Goal: Transaction & Acquisition: Book appointment/travel/reservation

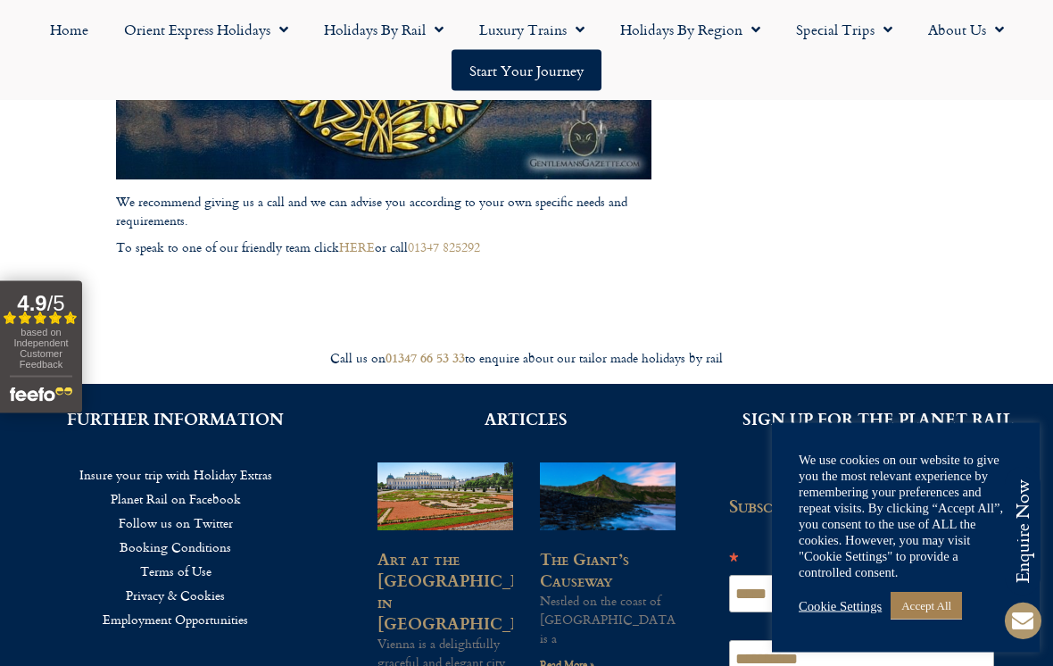
scroll to position [2113, 0]
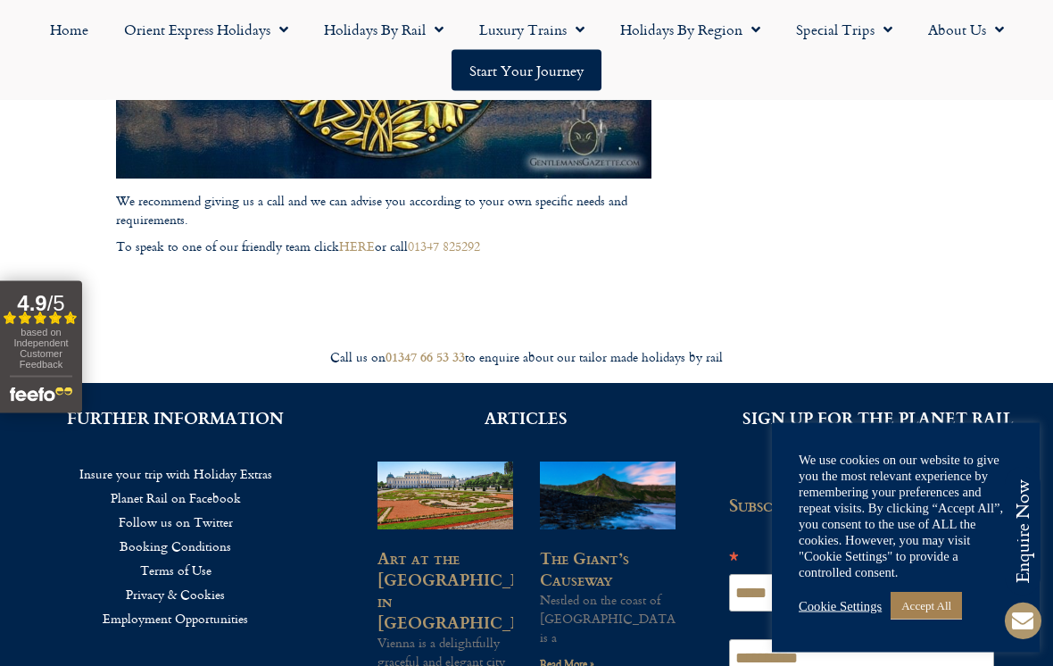
click at [165, 644] on div "FURTHER INFORMATION Insure your trip with Holiday Extras Planet Rail on Faceboo…" at bounding box center [175, 608] width 351 height 449
click at [37, 665] on div "FURTHER INFORMATION Insure your trip with Holiday Extras Planet Rail on Faceboo…" at bounding box center [175, 608] width 351 height 449
click at [575, 546] on link "The Giant’s Causeway" at bounding box center [584, 569] width 89 height 46
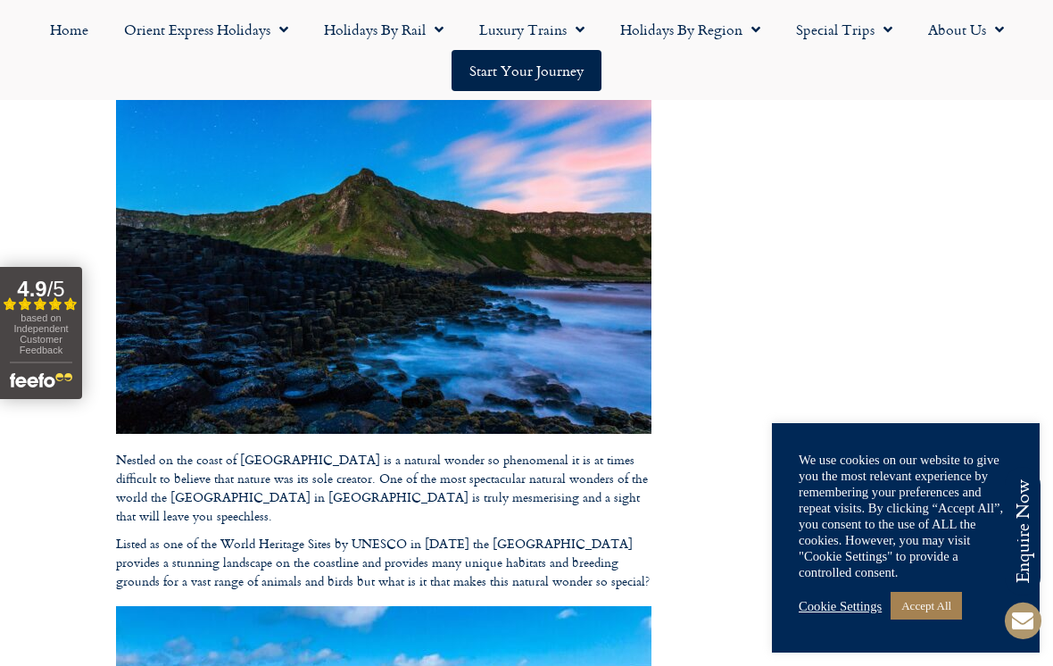
scroll to position [246, 0]
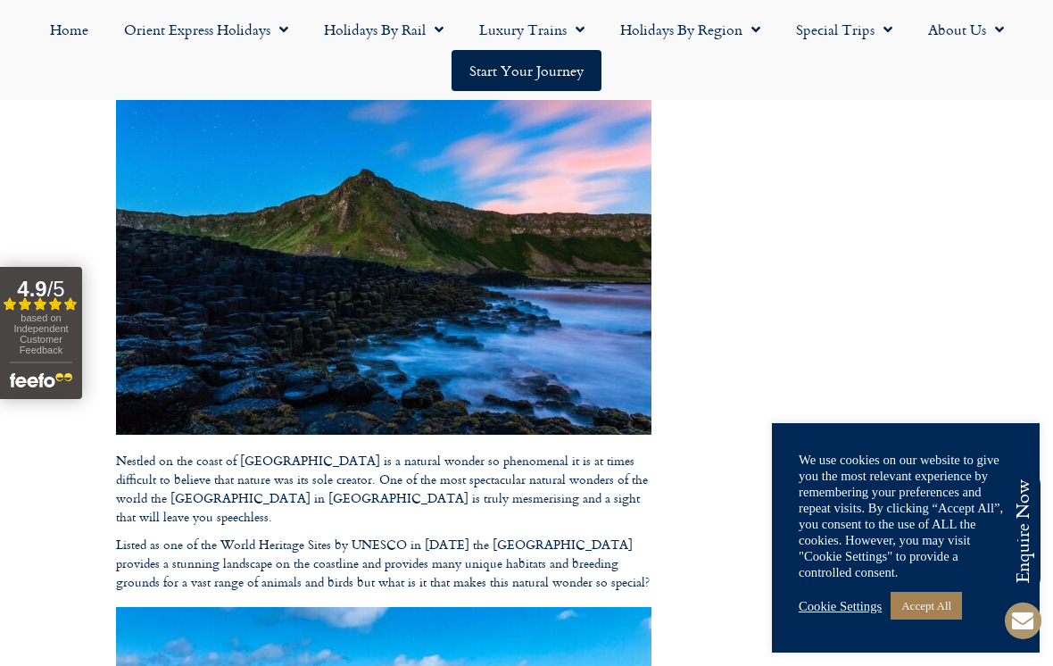
click at [872, 29] on link "Special Trips" at bounding box center [844, 29] width 132 height 41
click at [818, 70] on link "Latest Experiences" at bounding box center [864, 70] width 173 height 41
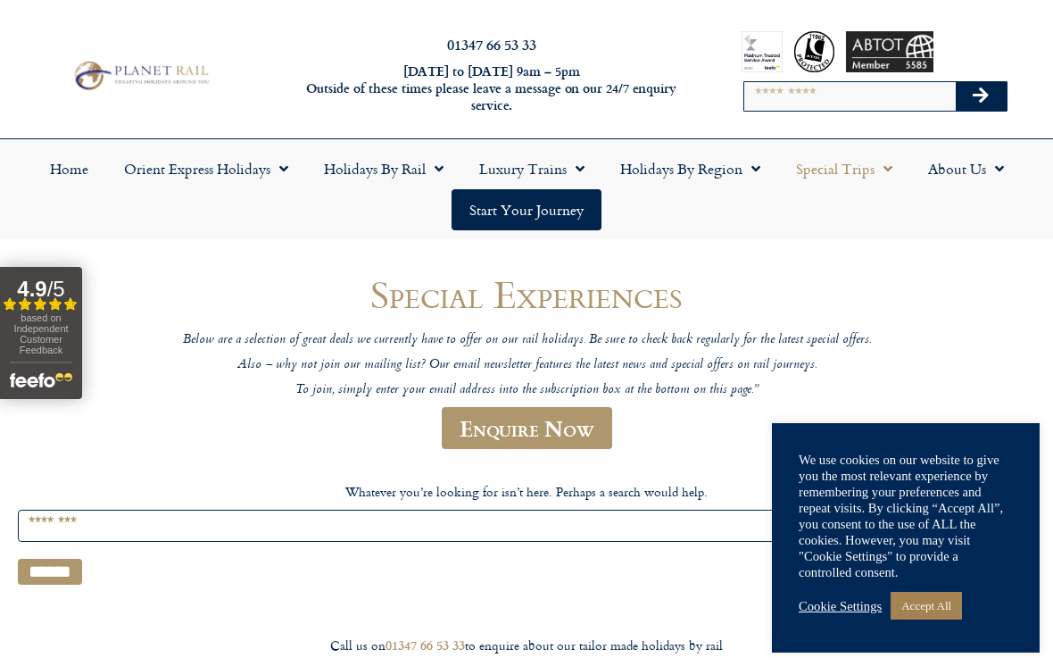
scroll to position [5, 0]
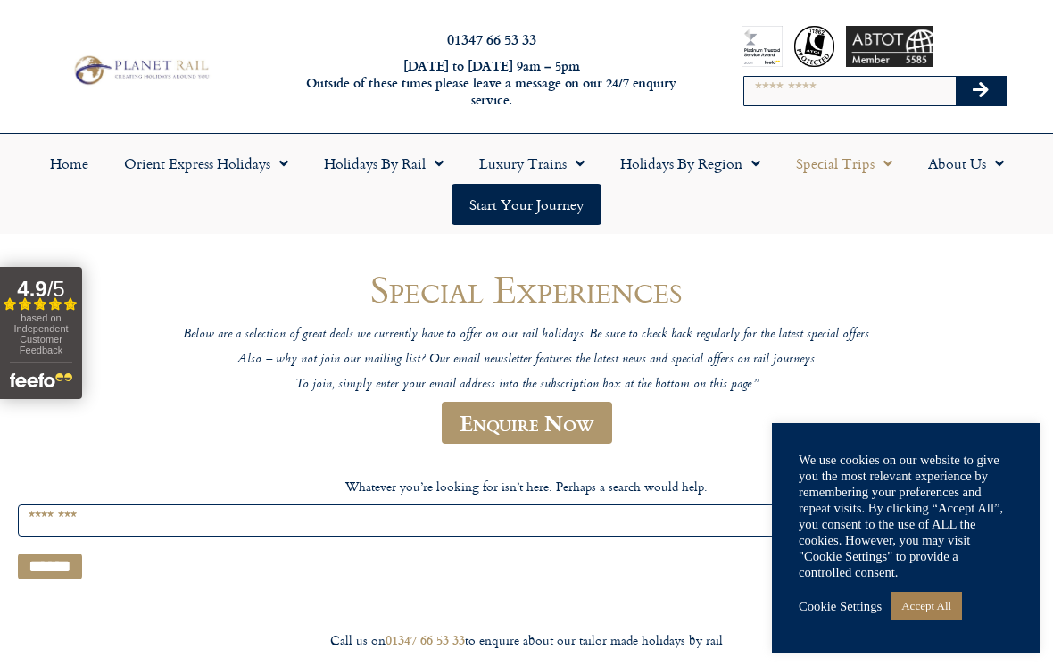
click at [379, 623] on div "Call us on [PHONE_NUMBER] to enquire about our tailor made holidays by rail" at bounding box center [526, 639] width 1017 height 51
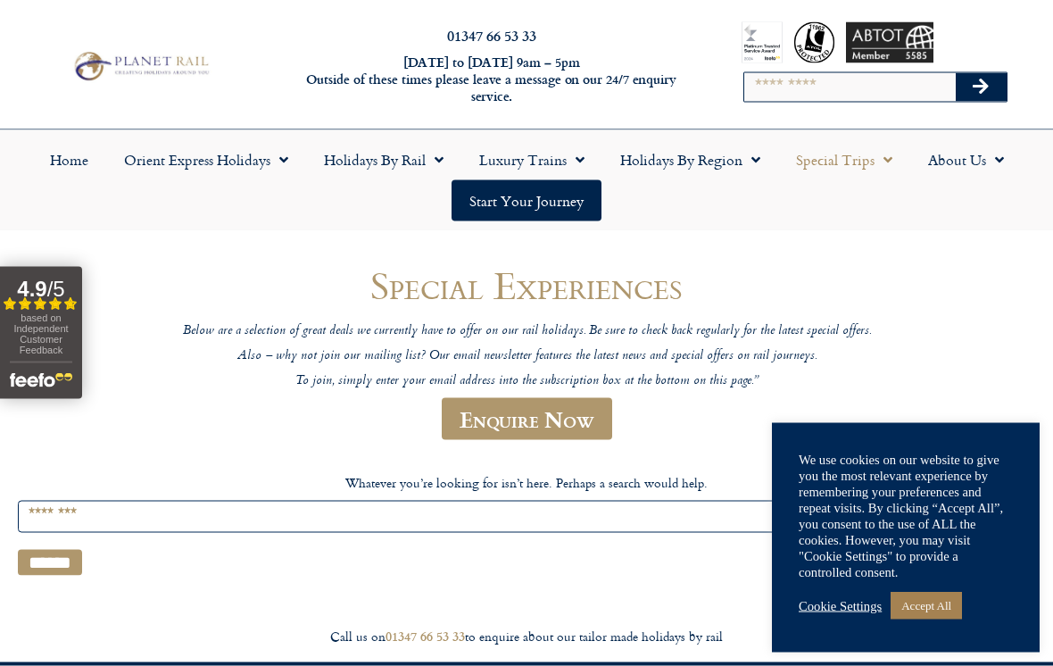
scroll to position [0, 0]
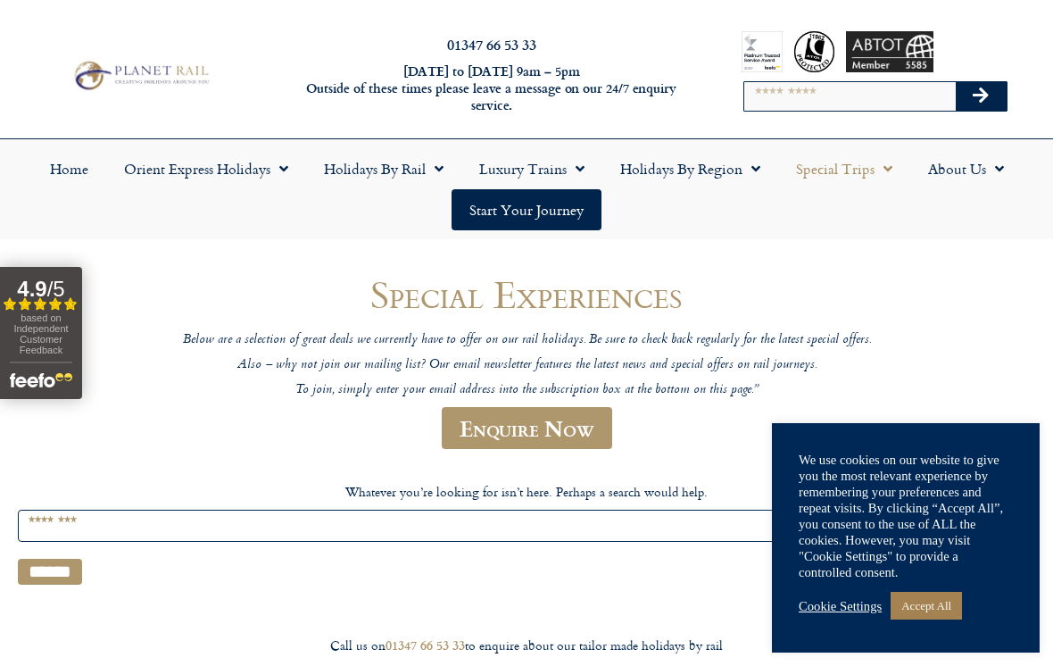
click at [752, 172] on span "Menu" at bounding box center [751, 169] width 18 height 32
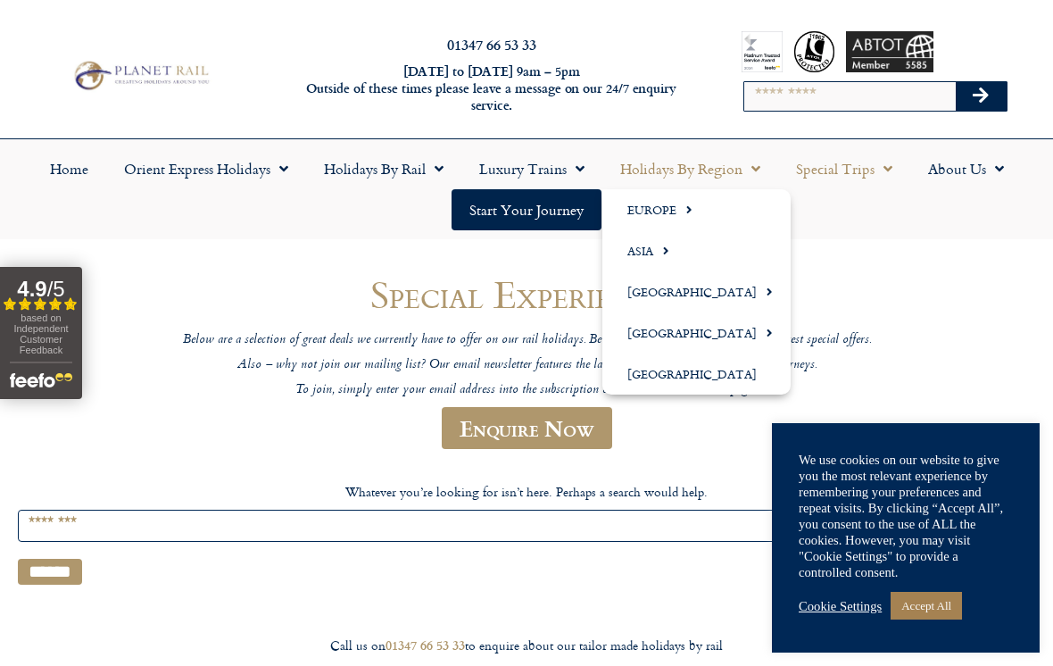
click at [641, 204] on link "Europe" at bounding box center [696, 209] width 188 height 41
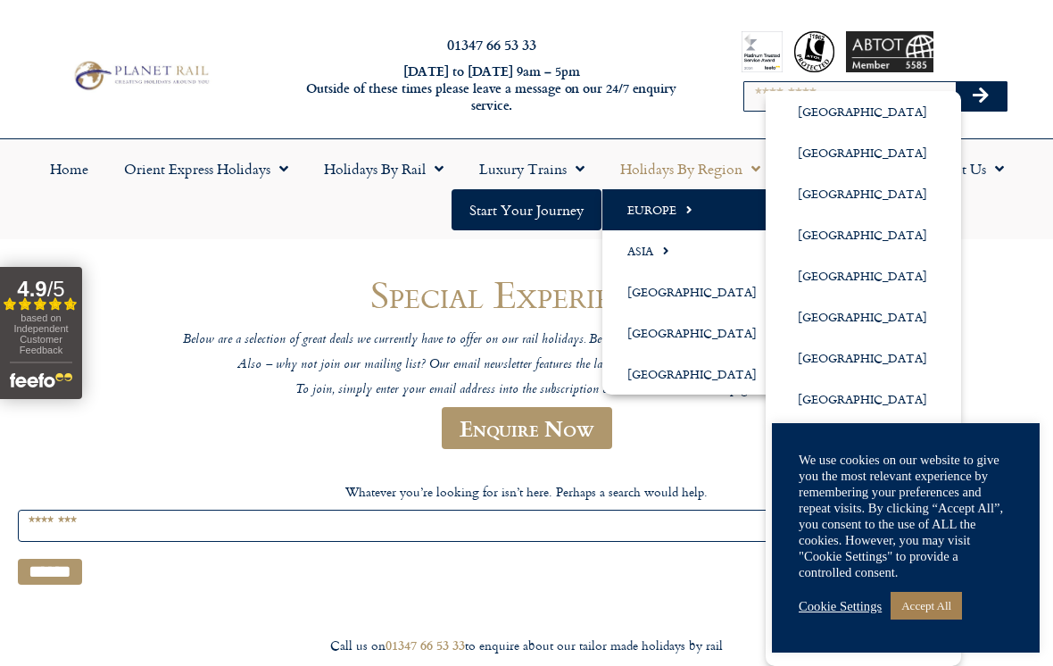
click at [715, 435] on header "Special Experiences Below are a selection of great deals we currently have to o…" at bounding box center [526, 369] width 857 height 193
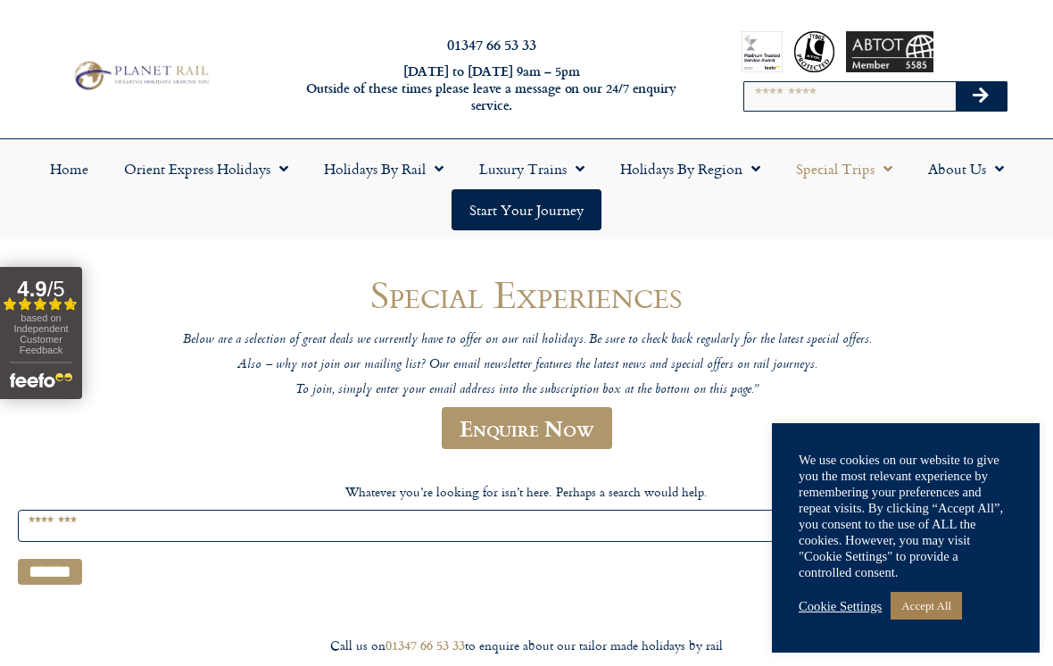
click at [880, 163] on span "Menu" at bounding box center [884, 169] width 18 height 32
click at [811, 211] on link "Latest Experiences" at bounding box center [864, 209] width 173 height 41
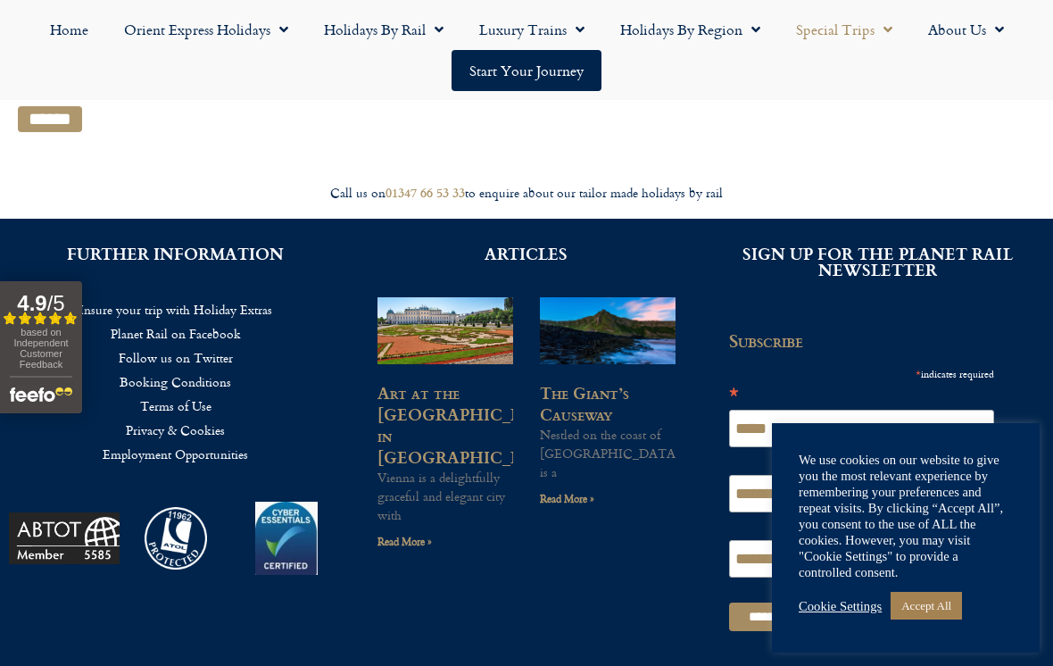
scroll to position [485, 0]
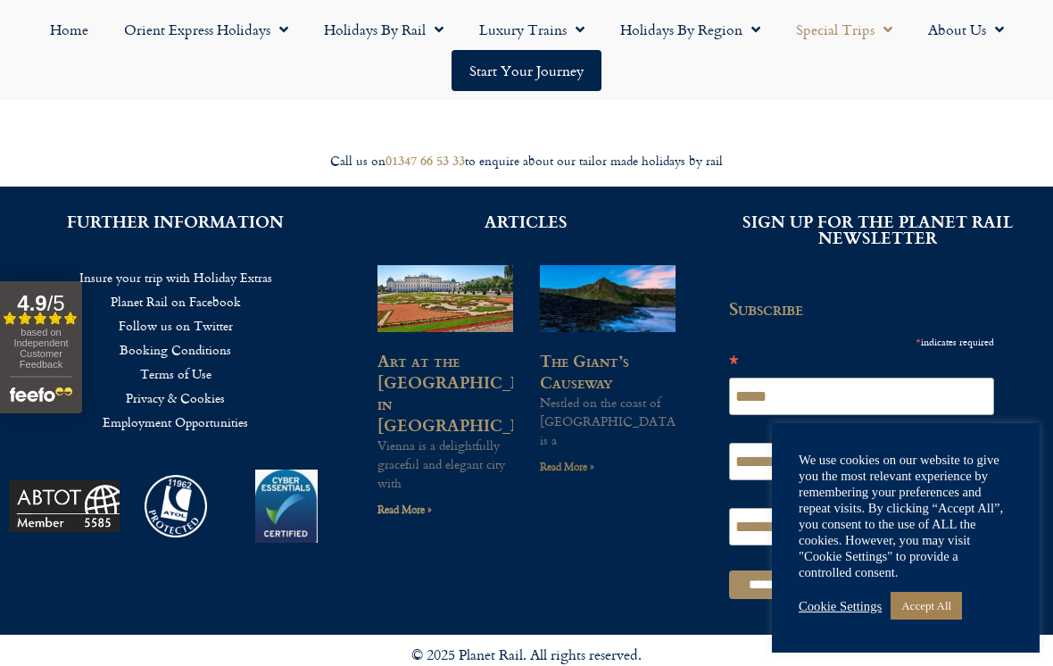
click at [576, 458] on link "Read More »" at bounding box center [567, 466] width 54 height 17
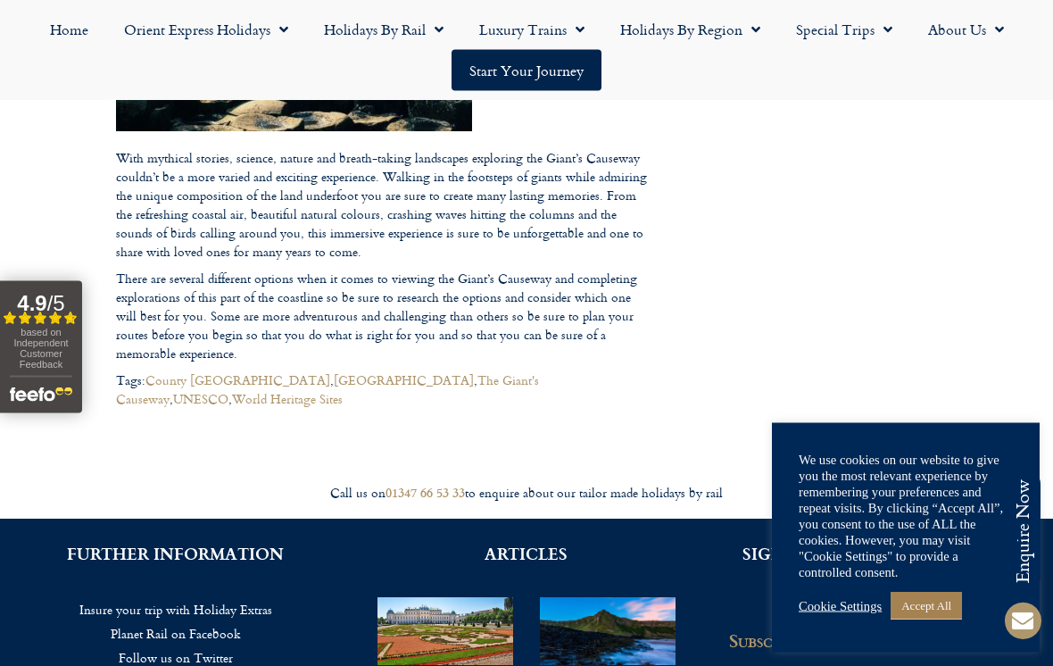
scroll to position [2028, 0]
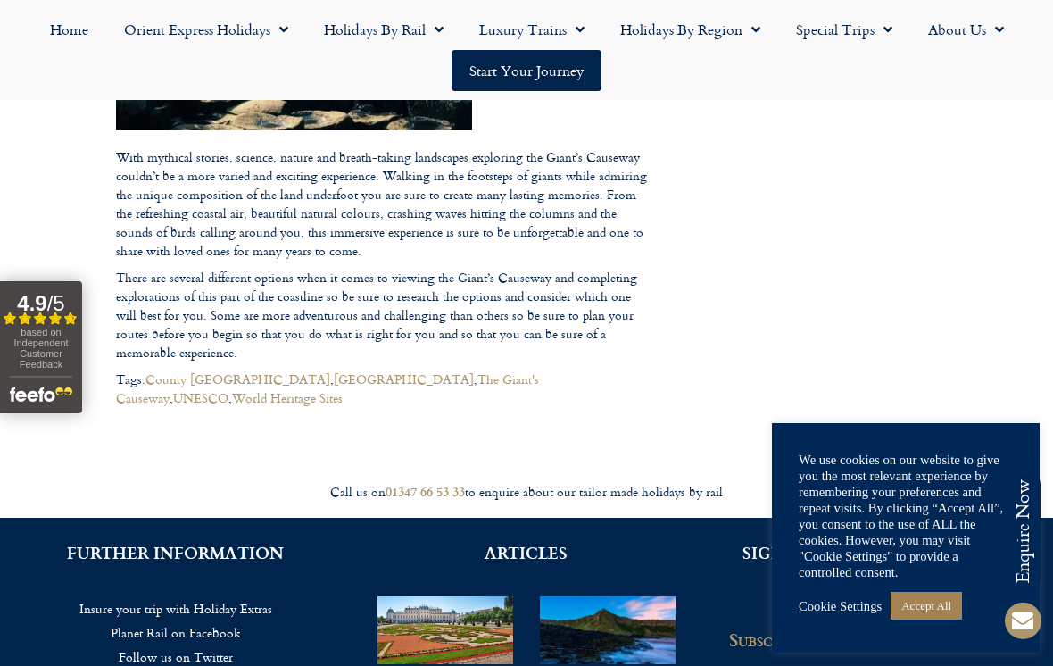
click at [928, 619] on link "Accept All" at bounding box center [926, 606] width 71 height 28
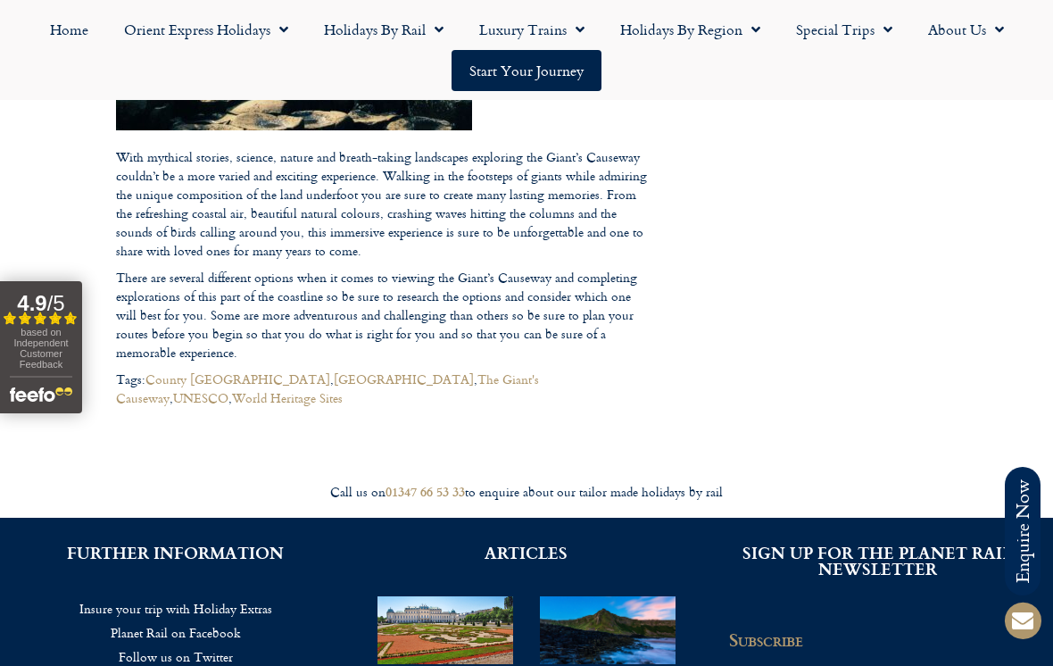
click at [54, 18] on link "Home" at bounding box center [69, 29] width 74 height 41
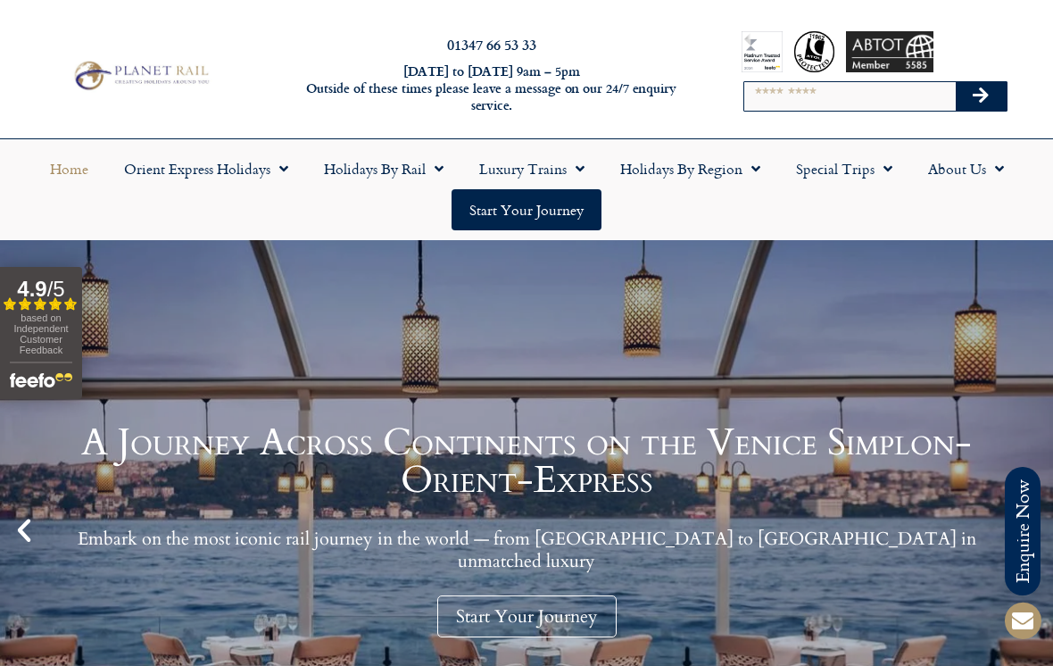
click at [276, 164] on span "Menu" at bounding box center [279, 169] width 18 height 32
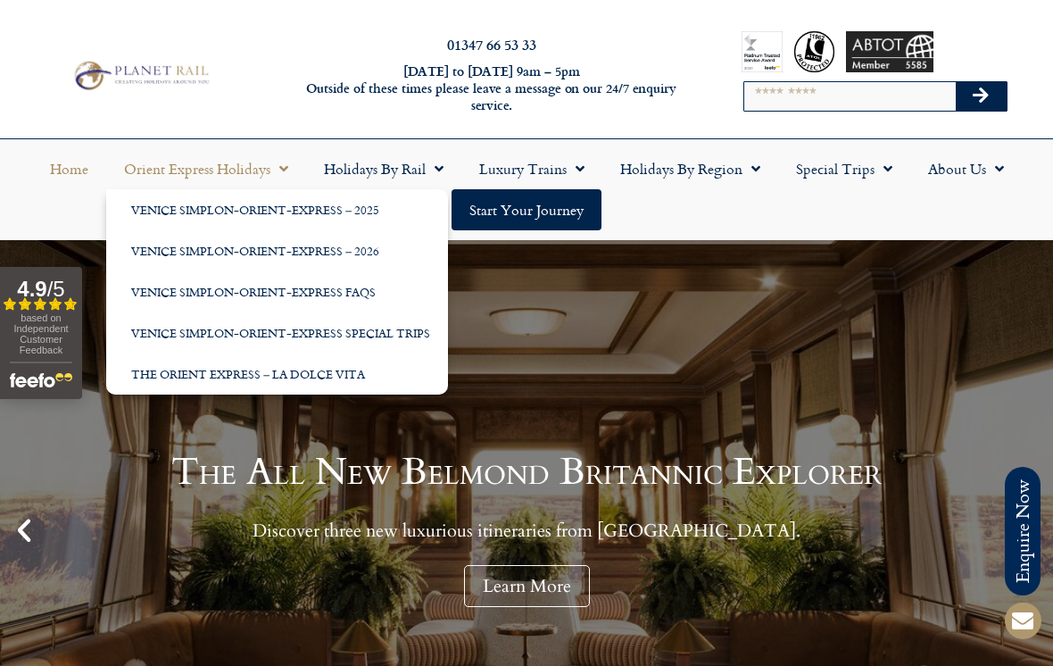
click at [391, 169] on link "Holidays by Rail" at bounding box center [383, 168] width 155 height 41
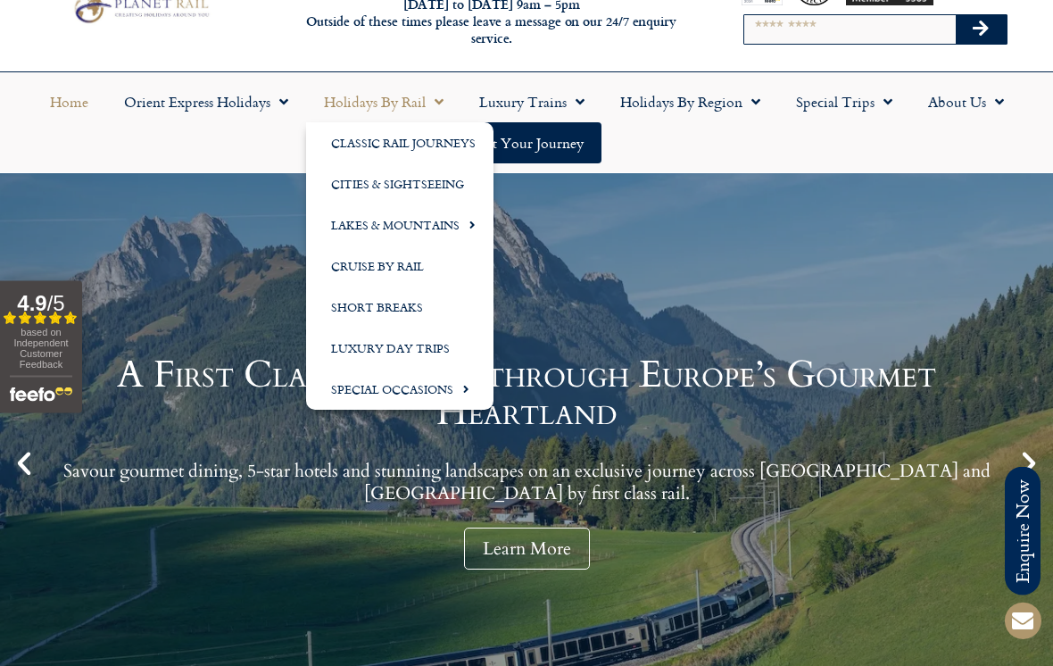
scroll to position [67, 0]
click at [349, 348] on link "Luxury Day Trips" at bounding box center [399, 348] width 187 height 41
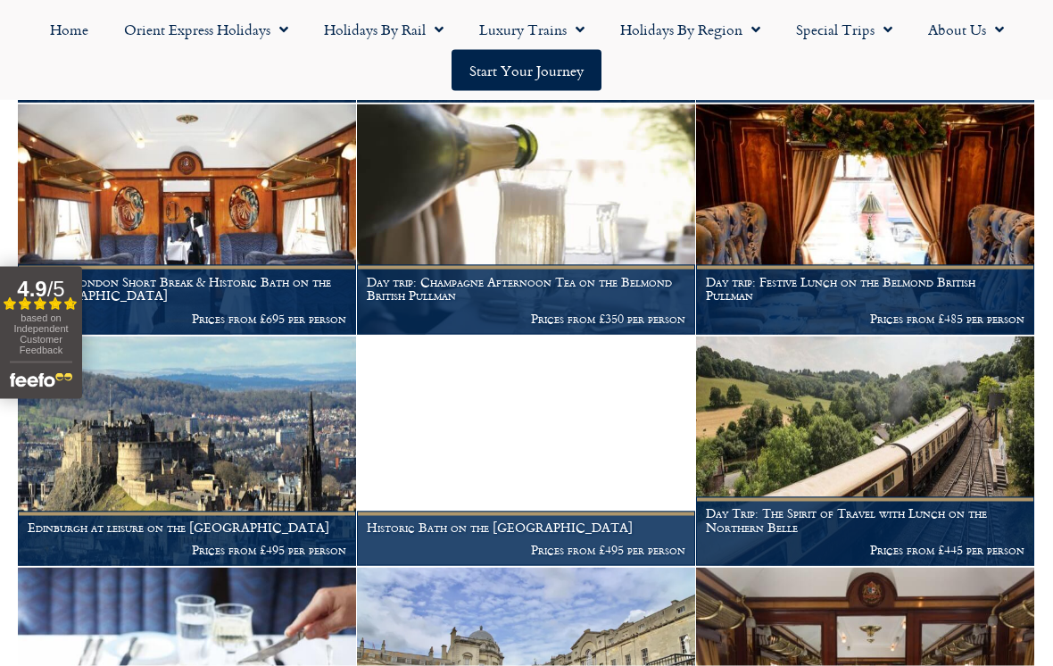
scroll to position [1034, 0]
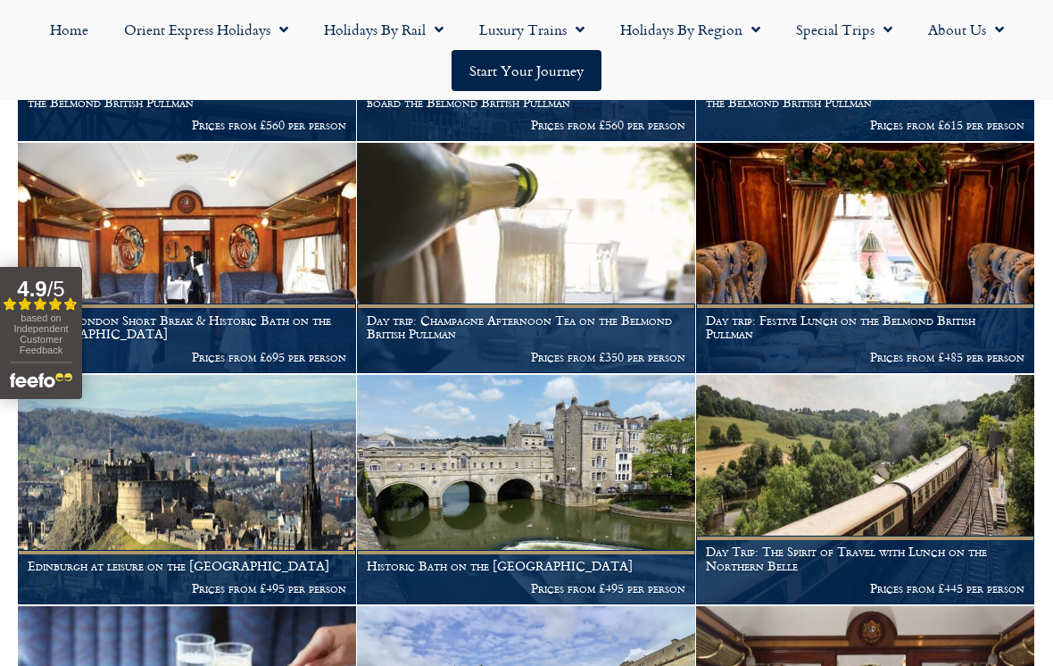
click at [487, 313] on h1 "Day trip: Champagne Afternoon Tea on the Belmond British Pullman" at bounding box center [526, 327] width 319 height 29
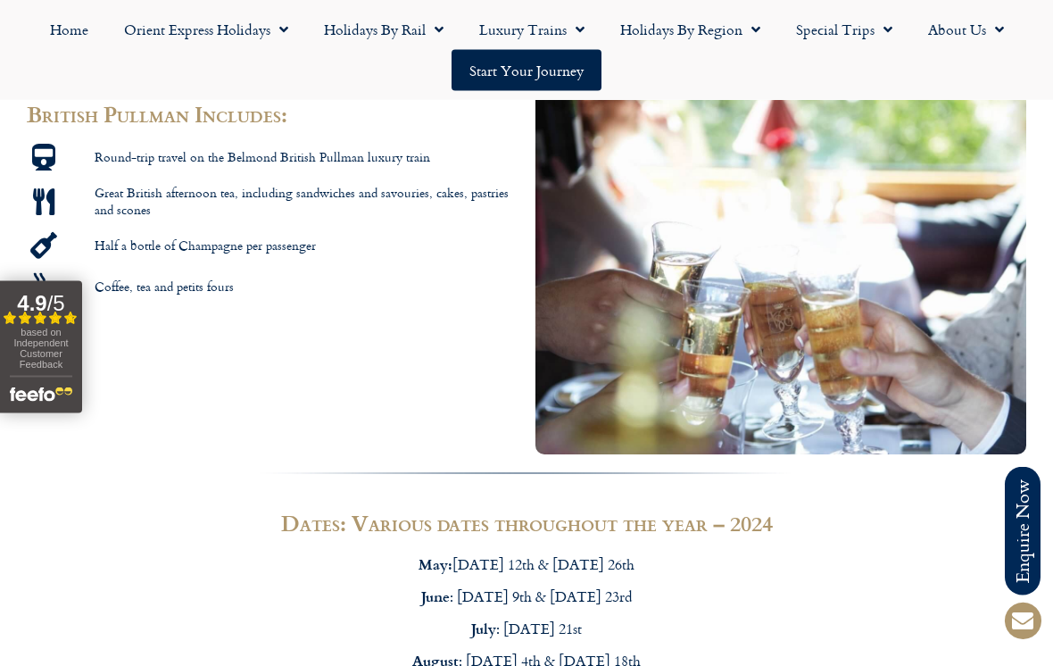
scroll to position [999, 0]
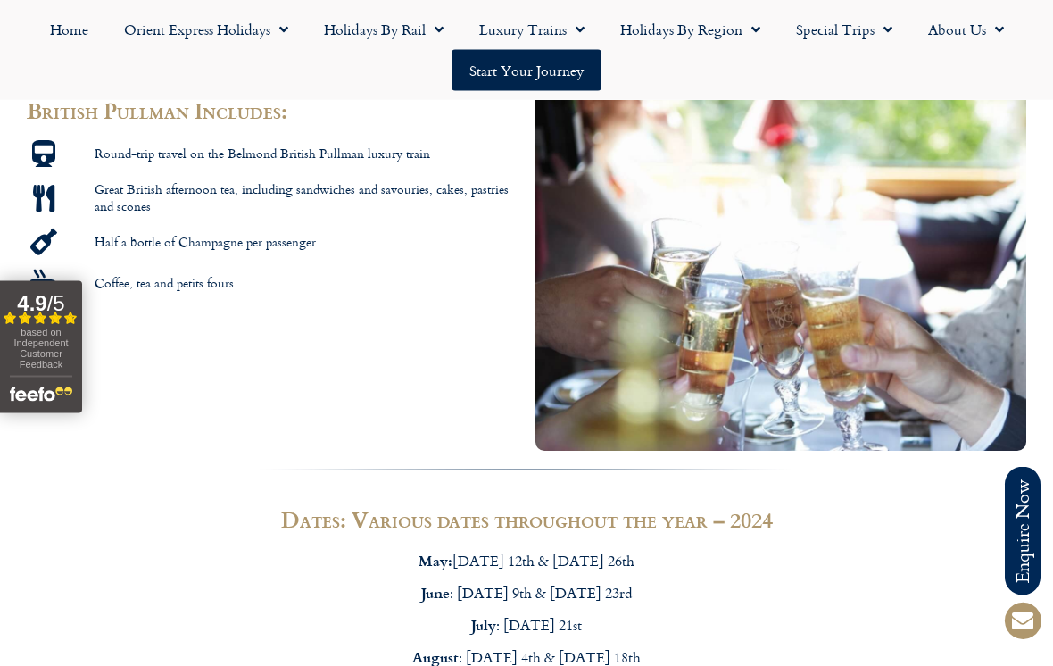
click at [154, 494] on div at bounding box center [526, 496] width 1053 height 4
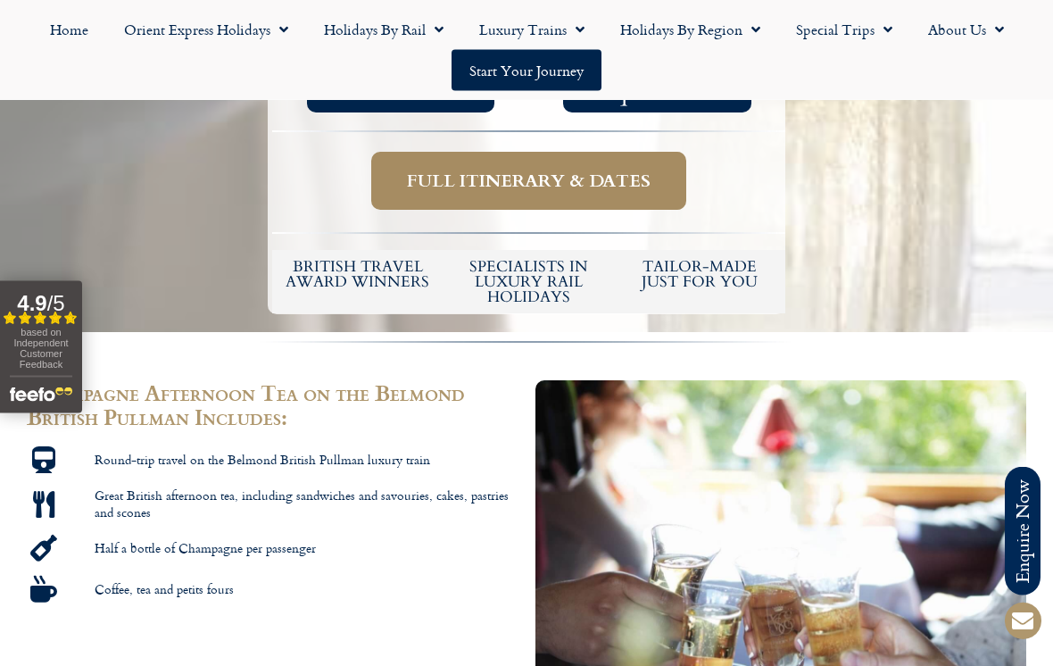
scroll to position [612, 0]
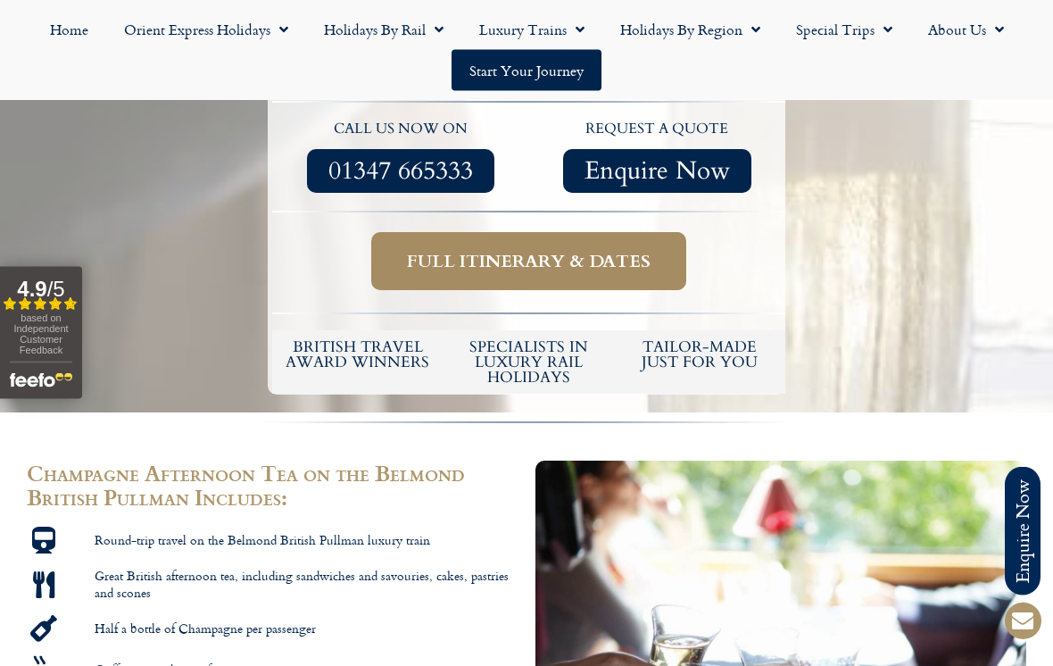
click at [859, 29] on link "Special Trips" at bounding box center [844, 29] width 132 height 41
click at [825, 78] on link "Latest Experiences" at bounding box center [864, 70] width 173 height 41
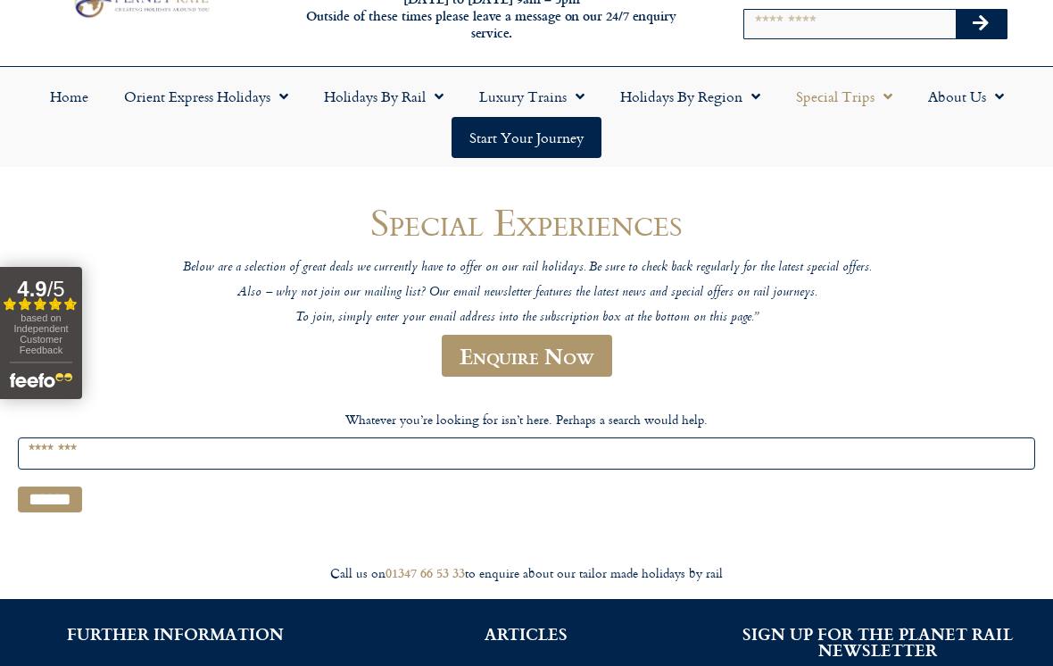
scroll to position [146, 0]
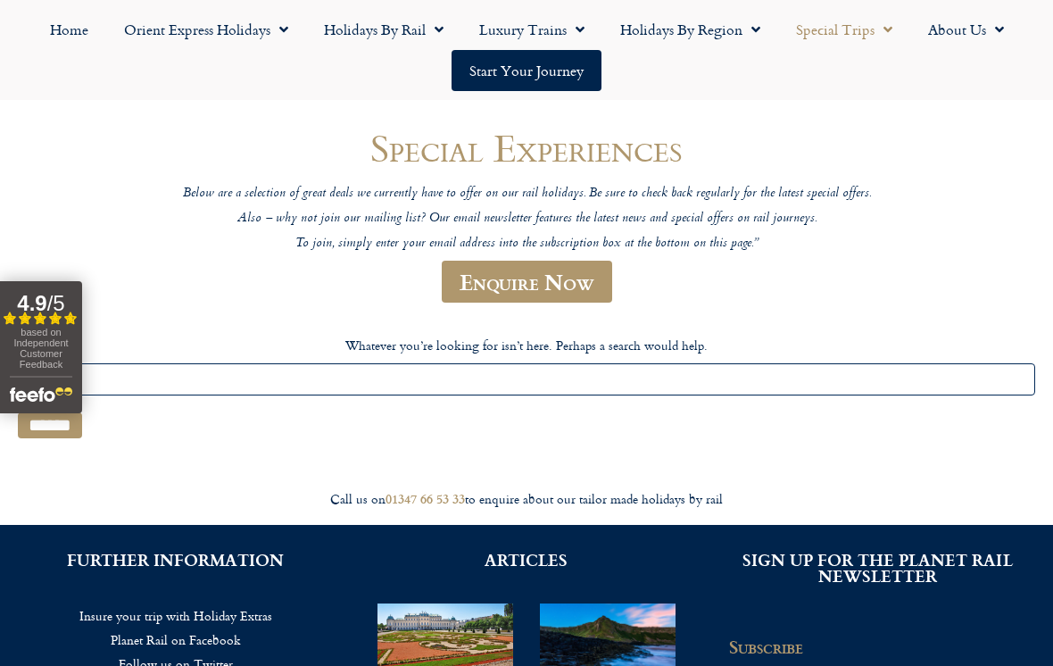
click at [587, 281] on link "Enquire Now" at bounding box center [527, 282] width 170 height 42
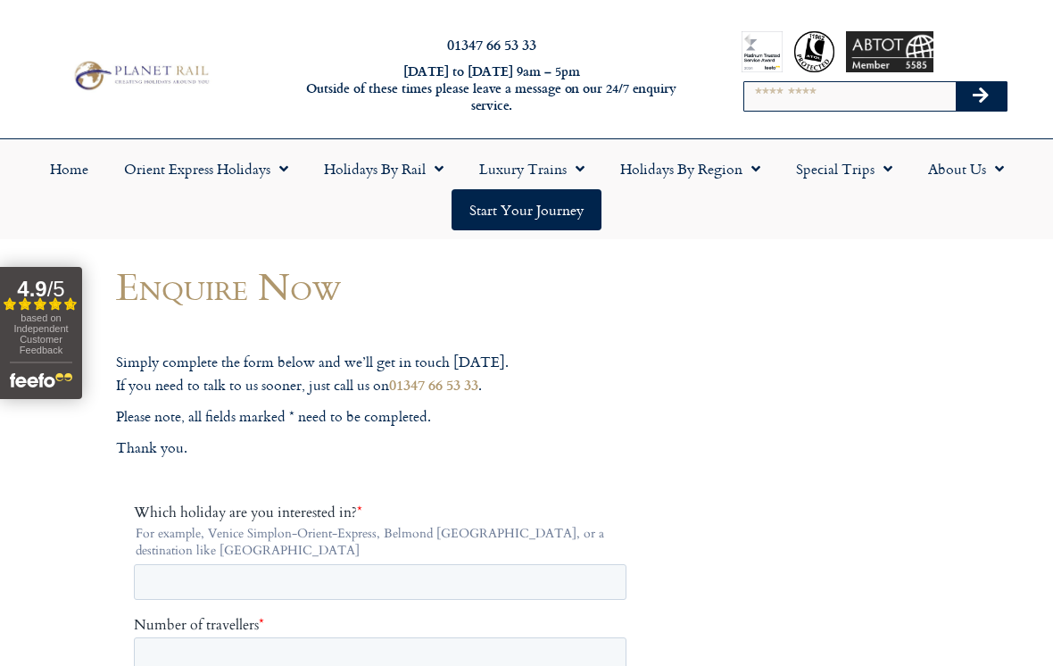
click at [875, 175] on span "Menu" at bounding box center [884, 169] width 18 height 32
click at [842, 215] on link "Latest Experiences" at bounding box center [864, 209] width 173 height 41
